Goal: Task Accomplishment & Management: Use online tool/utility

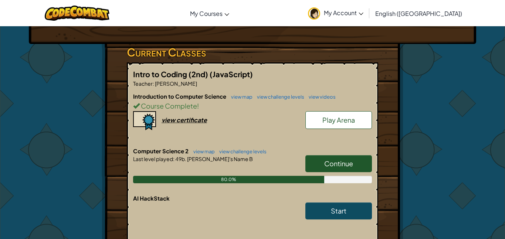
scroll to position [111, 0]
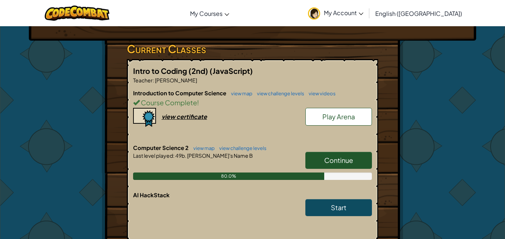
click at [327, 156] on span "Continue" at bounding box center [338, 160] width 29 height 8
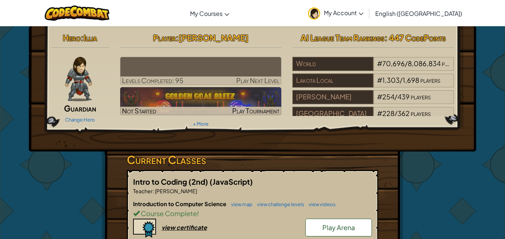
click at [327, 156] on h3 "Current Classes" at bounding box center [252, 159] width 251 height 17
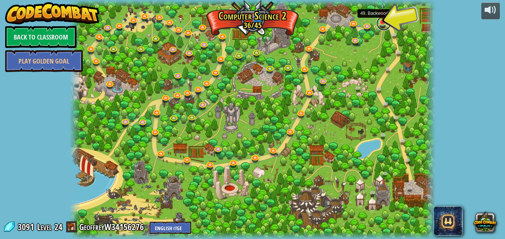
click at [385, 23] on link at bounding box center [383, 23] width 15 height 15
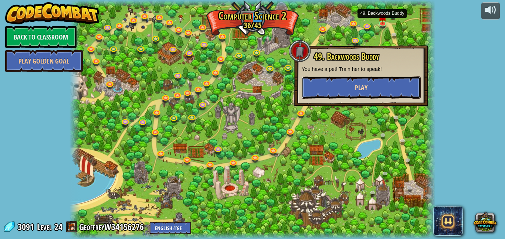
click at [358, 85] on span "Play" at bounding box center [361, 87] width 13 height 9
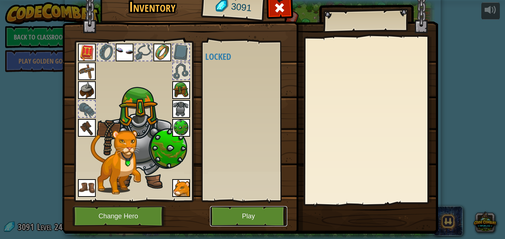
click at [234, 210] on button "Play" at bounding box center [248, 216] width 77 height 20
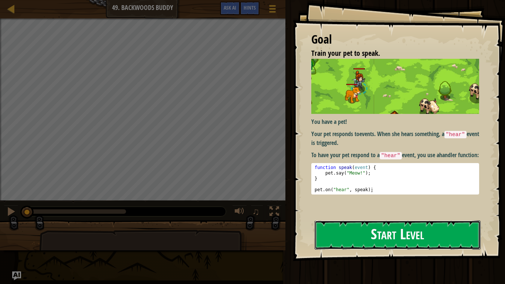
click at [330, 228] on button "Start Level" at bounding box center [397, 234] width 166 height 29
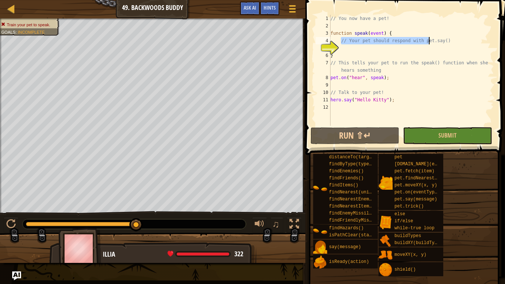
drag, startPoint x: 340, startPoint y: 41, endPoint x: 430, endPoint y: 42, distance: 90.1
click at [430, 42] on div "// You now have a pet! function speak ( event ) { // Your pet should respond wi…" at bounding box center [411, 78] width 165 height 126
click at [411, 58] on div "// You now have a pet! function speak ( event ) { // Your pet should respond wi…" at bounding box center [411, 78] width 165 height 126
type textarea "}"
click at [411, 45] on div "// You now have a pet! function speak ( event ) { // Your pet should respond wi…" at bounding box center [411, 78] width 165 height 126
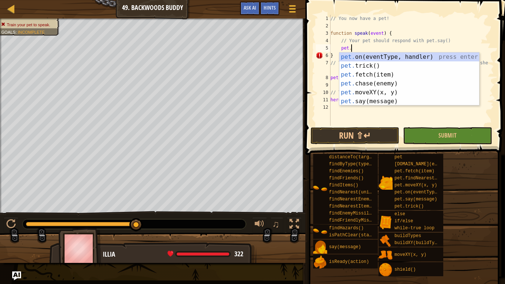
scroll to position [3, 3]
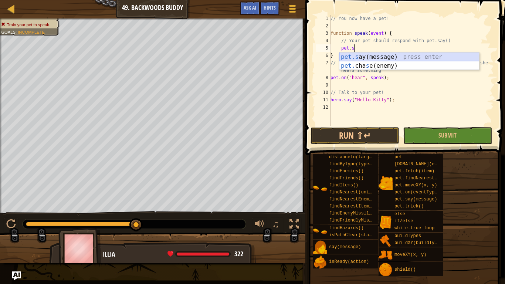
click at [408, 57] on div "pet.s ay(message) press enter pet. cha s e(enemy) press enter" at bounding box center [409, 69] width 140 height 35
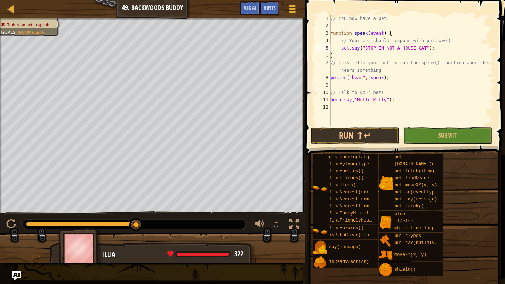
scroll to position [3, 0]
type textarea "pet.on("hear", speak);"
click at [357, 133] on button "Run ⇧↵" at bounding box center [354, 135] width 89 height 17
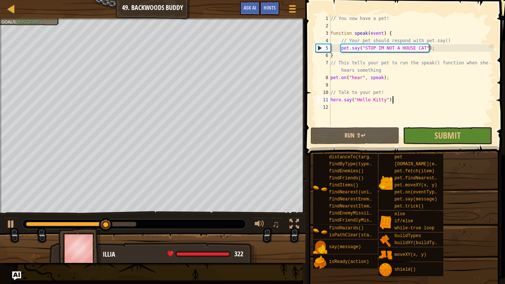
click at [385, 49] on div "// You now have a pet! function speak ( event ) { // Your pet should respond wi…" at bounding box center [411, 78] width 165 height 126
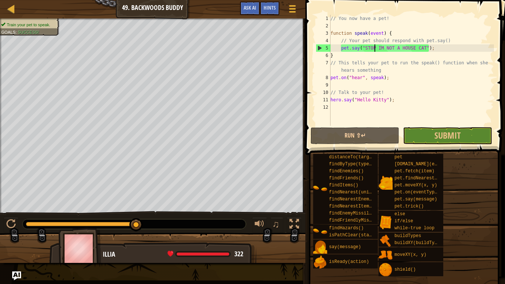
scroll to position [3, 7]
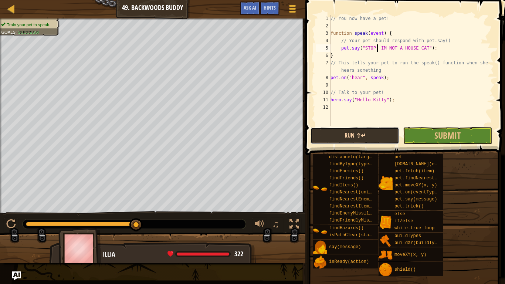
click at [335, 131] on button "Run ⇧↵" at bounding box center [354, 135] width 89 height 17
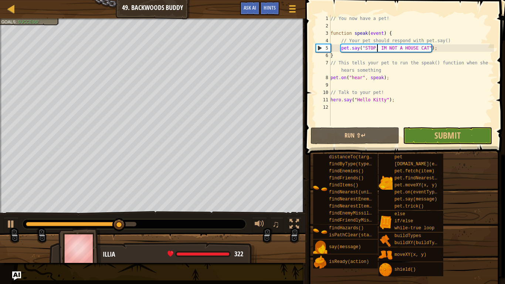
click at [427, 47] on div "// You now have a pet! function speak ( event ) { // Your pet should respond wi…" at bounding box center [411, 78] width 165 height 126
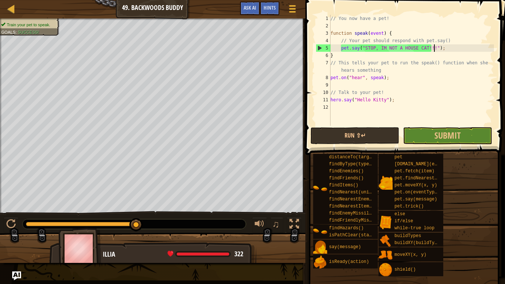
scroll to position [3, 15]
type textarea "pet.say("STOP, IM NOT A HOUSE CAT!!!!");"
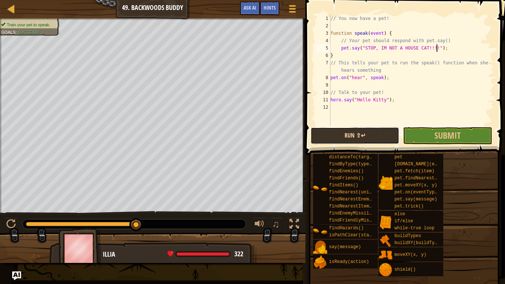
click at [341, 133] on button "Run ⇧↵" at bounding box center [354, 135] width 89 height 17
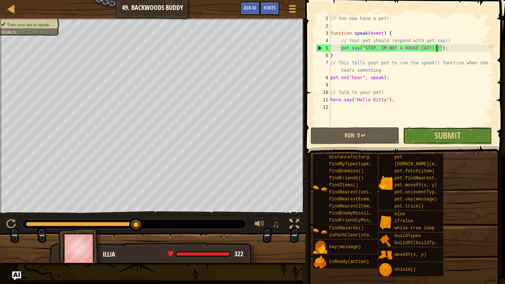
click at [425, 137] on button "Submit" at bounding box center [447, 135] width 89 height 17
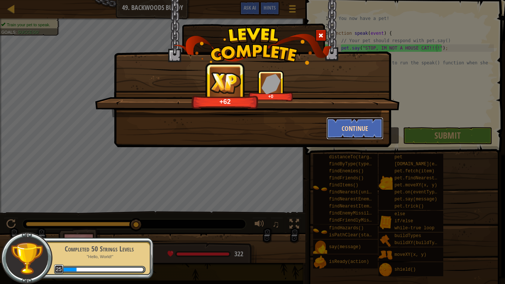
click at [370, 133] on button "Continue" at bounding box center [354, 128] width 57 height 22
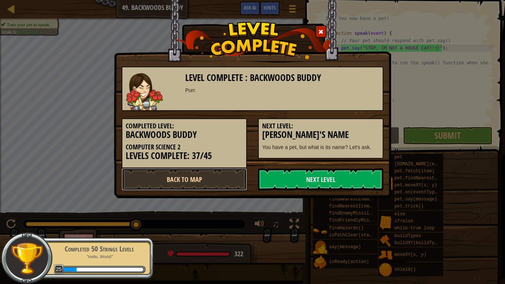
click at [168, 189] on link "Back to Map" at bounding box center [184, 179] width 125 height 22
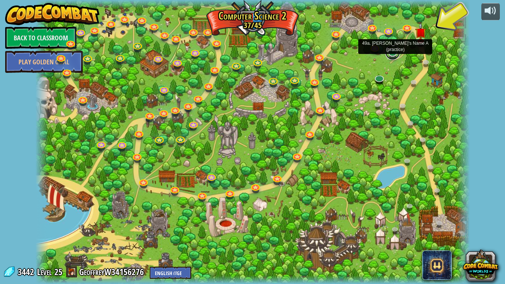
click at [397, 53] on link at bounding box center [392, 52] width 15 height 15
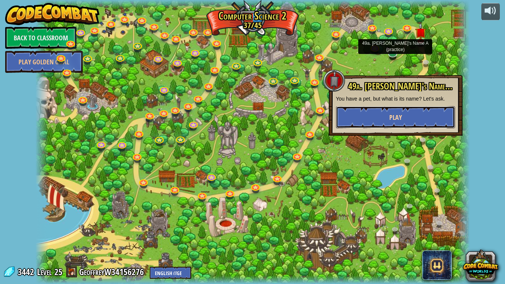
click at [375, 106] on button "Play" at bounding box center [395, 117] width 119 height 22
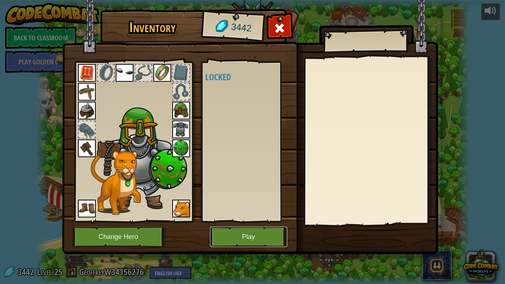
click at [243, 229] on button "Play" at bounding box center [248, 236] width 77 height 20
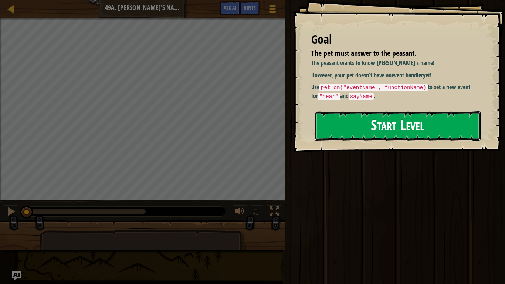
click at [356, 136] on button "Start Level" at bounding box center [397, 125] width 166 height 29
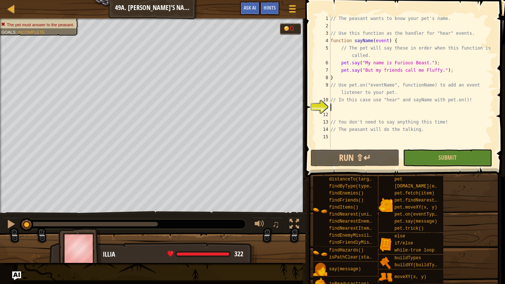
click at [418, 93] on div "// The peasant wants to know your pet's name. // Use this function as the handl…" at bounding box center [411, 89] width 165 height 148
type textarea "// In this case use "hear" and sayName with pet.on()!"
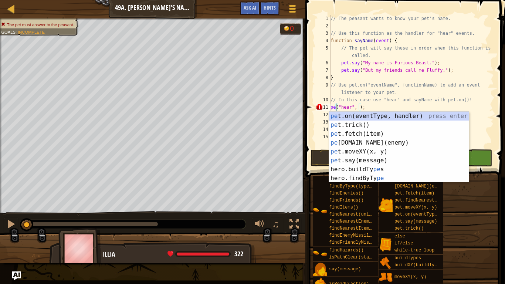
scroll to position [3, 1]
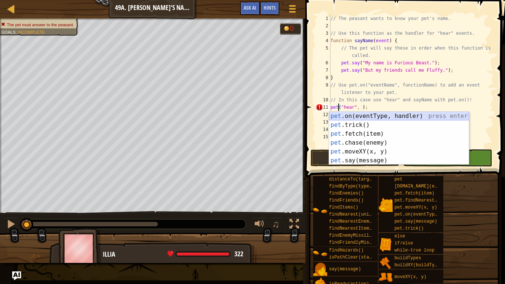
click at [391, 115] on div "pet .on(eventType, handler) press enter pet .trick() press enter pet .fetch(ite…" at bounding box center [399, 147] width 140 height 71
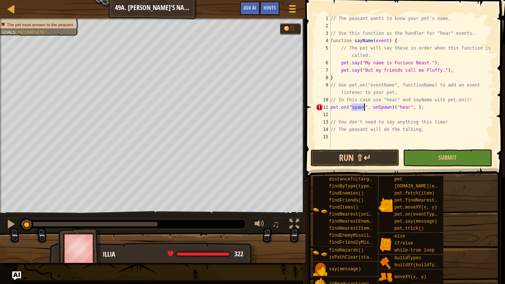
click at [415, 103] on div "// The peasant wants to know your pet's name. // Use this function as the handl…" at bounding box center [411, 89] width 165 height 148
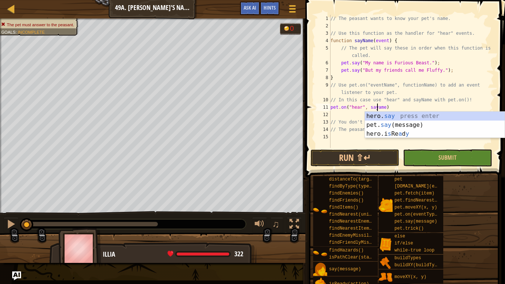
scroll to position [3, 8]
type textarea "pet.on("hear", [PERSON_NAME])"
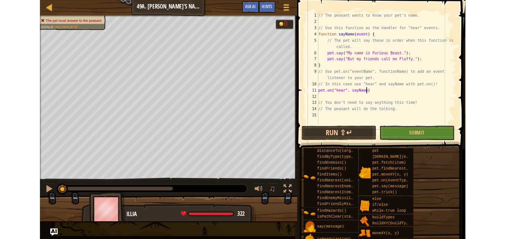
scroll to position [3, 0]
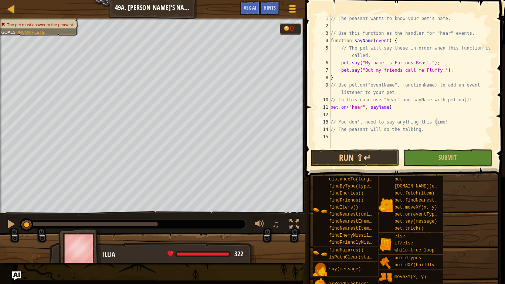
type textarea "// The peasant will do the talking."
type textarea "// You don't need to say anything this time!"
type textarea "pet.on("hear", [PERSON_NAME])"
click at [351, 159] on button "Run ⇧↵" at bounding box center [354, 157] width 89 height 17
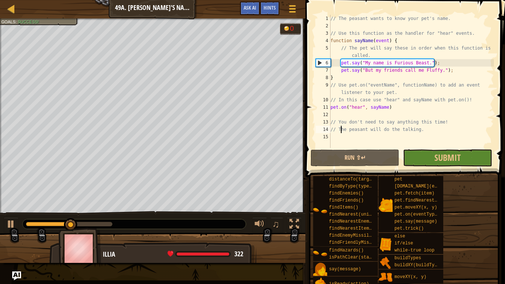
click at [348, 132] on div "// The peasant wants to know your pet's name. // Use this function as the handl…" at bounding box center [411, 89] width 165 height 148
click at [328, 106] on div "11" at bounding box center [322, 106] width 15 height 7
type textarea "pet.on("hear", [PERSON_NAME])"
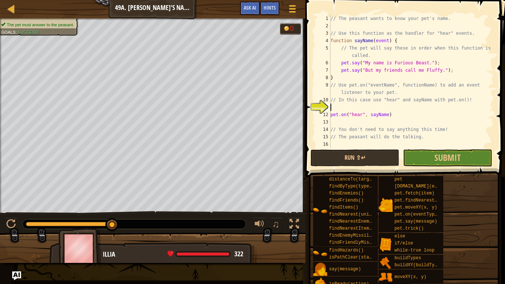
type textarea "w"
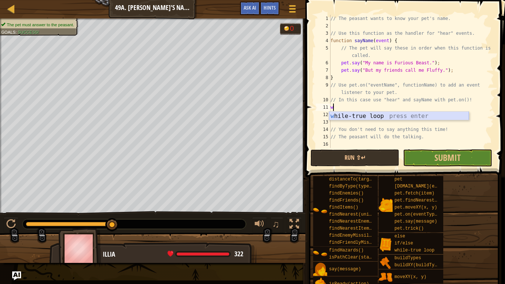
click at [337, 115] on div "w [PERSON_NAME]-true loop press enter" at bounding box center [399, 125] width 140 height 27
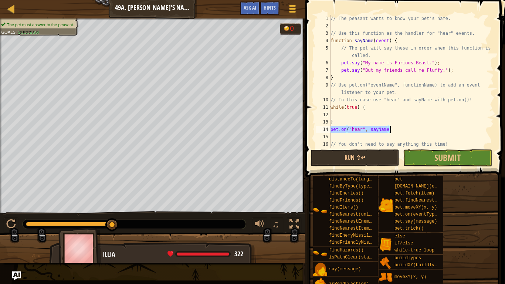
drag, startPoint x: 331, startPoint y: 127, endPoint x: 409, endPoint y: 130, distance: 78.3
click at [409, 130] on div "// The peasant wants to know your pet's name. // Use this function as the handl…" at bounding box center [411, 89] width 165 height 148
type textarea "pet.on("hear", [PERSON_NAME])"
click at [385, 112] on div "// The peasant wants to know your pet's name. // Use this function as the handl…" at bounding box center [411, 89] width 165 height 148
paste textarea "pet.on("hear", [PERSON_NAME])"
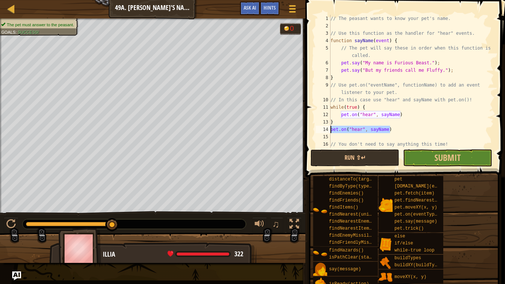
drag, startPoint x: 393, startPoint y: 130, endPoint x: 326, endPoint y: 131, distance: 66.9
click at [326, 131] on div "pet.on("hear", sayName) 1 2 3 4 5 6 7 8 9 10 11 12 13 14 15 16 17 // The peasan…" at bounding box center [404, 81] width 180 height 133
type textarea "pet.on("hear", [PERSON_NAME])"
type textarea "}"
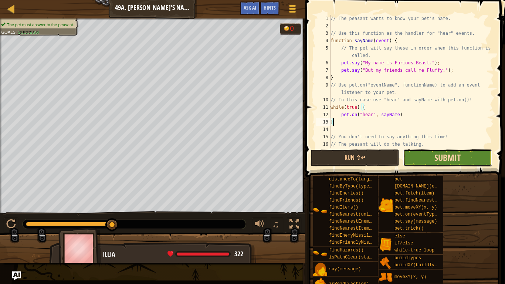
click at [453, 156] on span "Submit" at bounding box center [447, 157] width 26 height 12
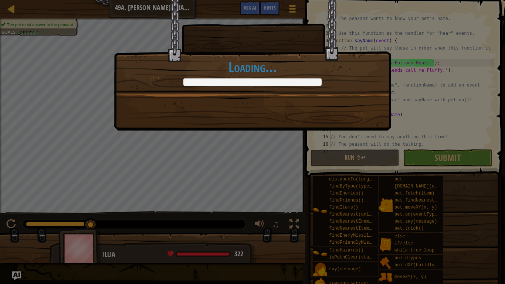
click at [201, 38] on div "Bark. BARBKARKBAKRBK. +79 +45 Continue Loading..." at bounding box center [252, 47] width 277 height 94
